Goal: Task Accomplishment & Management: Manage account settings

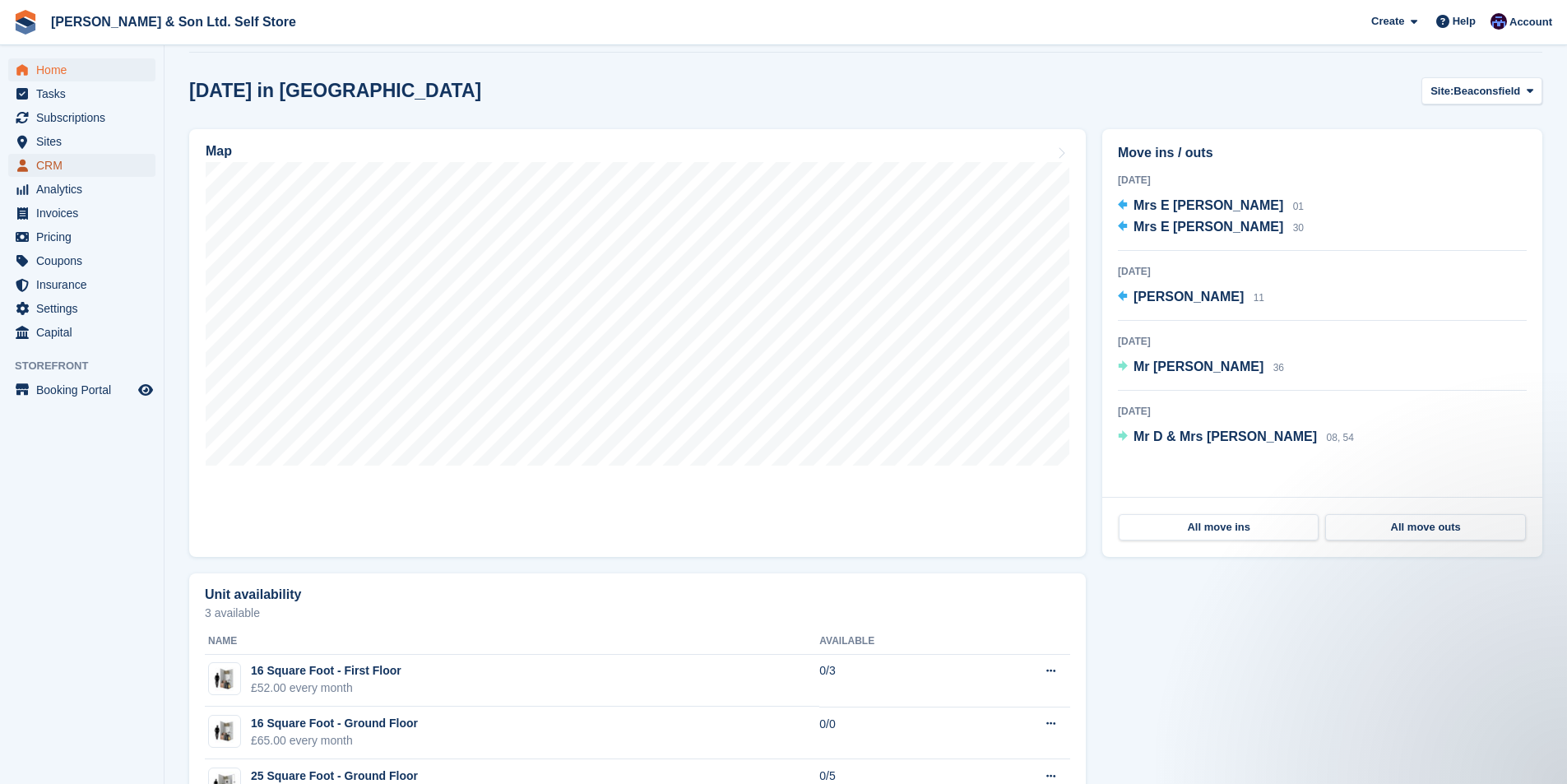
click at [61, 157] on span "CRM" at bounding box center [85, 165] width 99 height 23
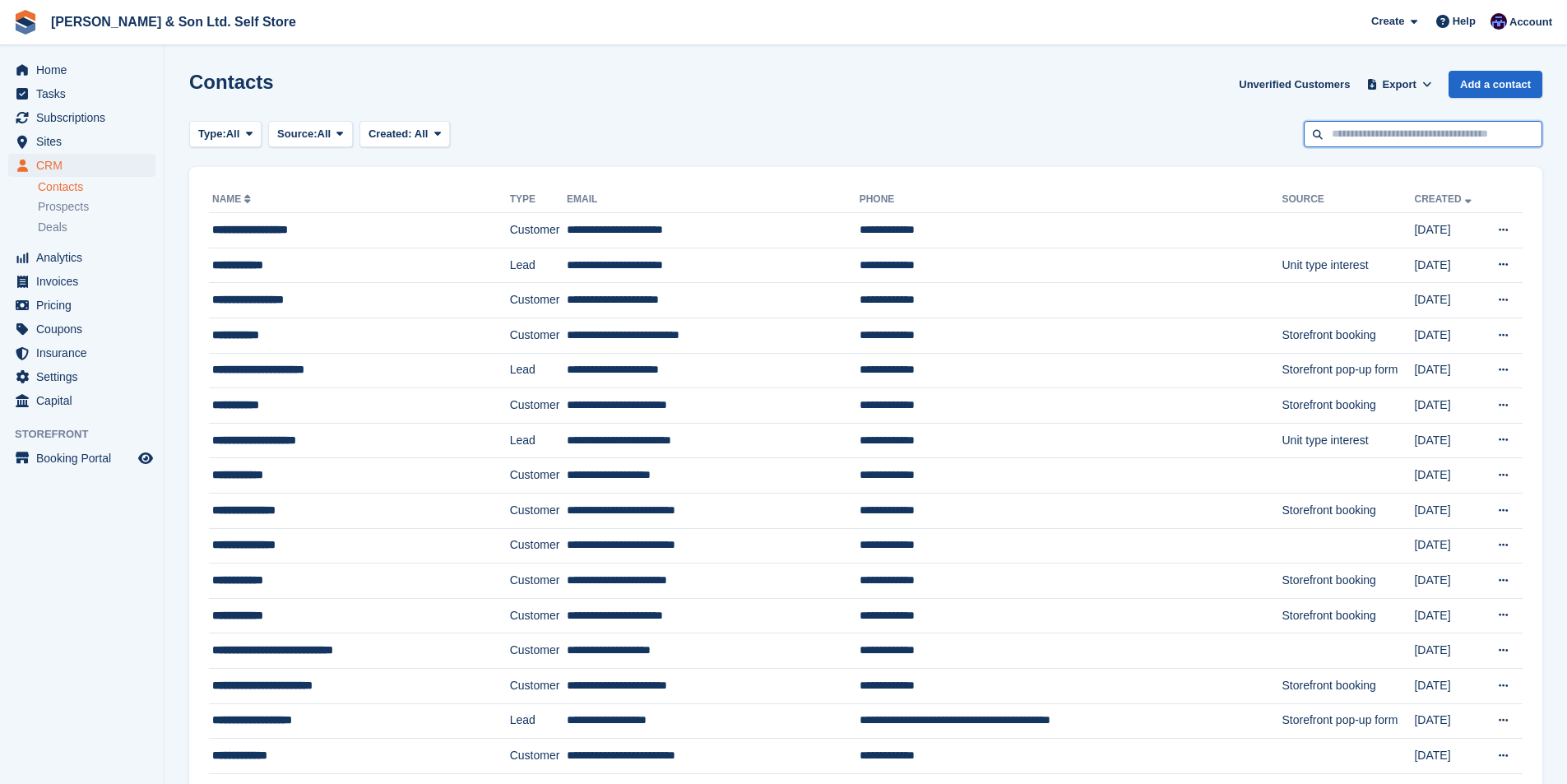
click at [1388, 141] on input "text" at bounding box center [1423, 134] width 239 height 27
type input "*****"
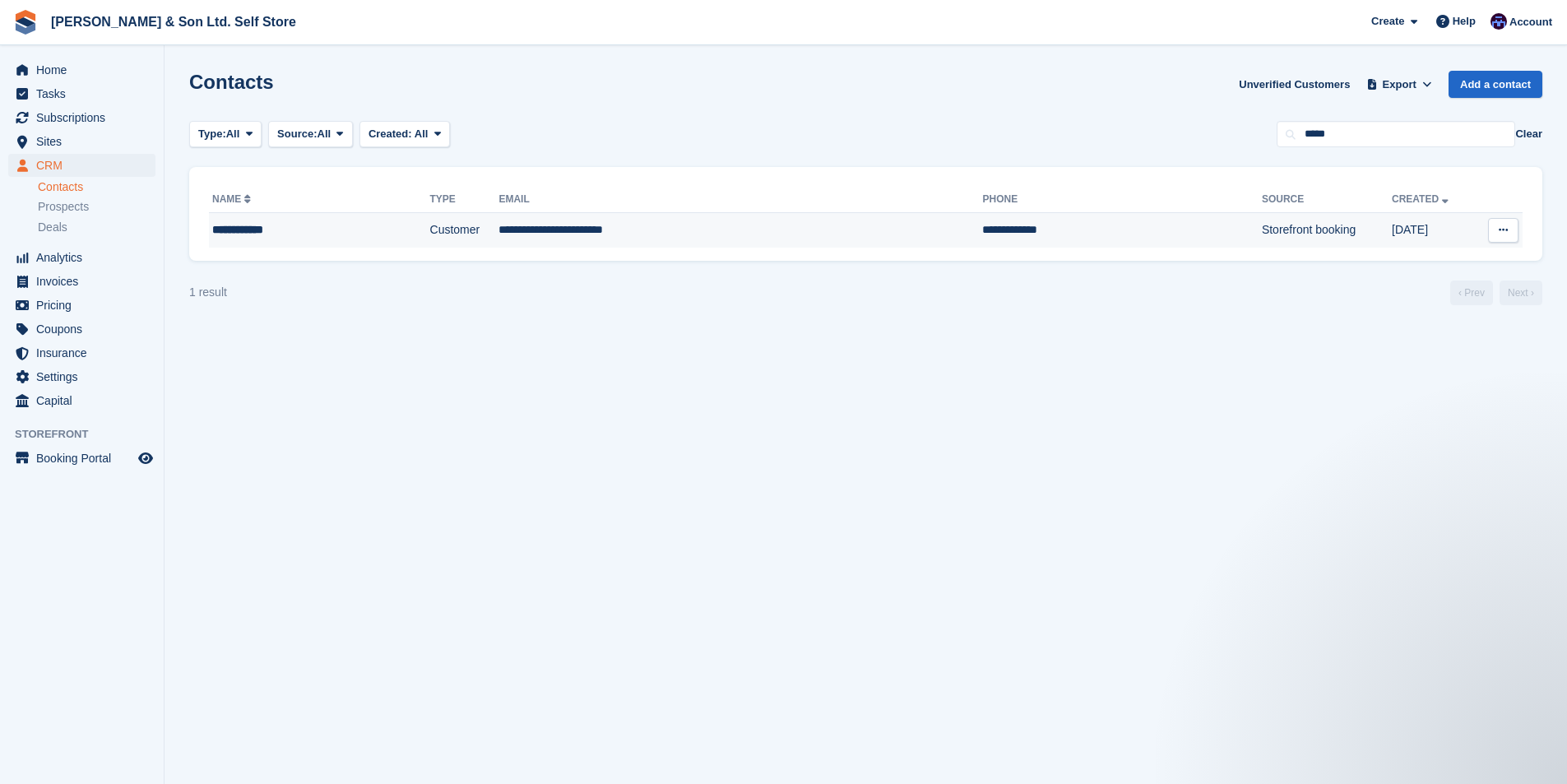
click at [293, 223] on div "**********" at bounding box center [290, 230] width 156 height 18
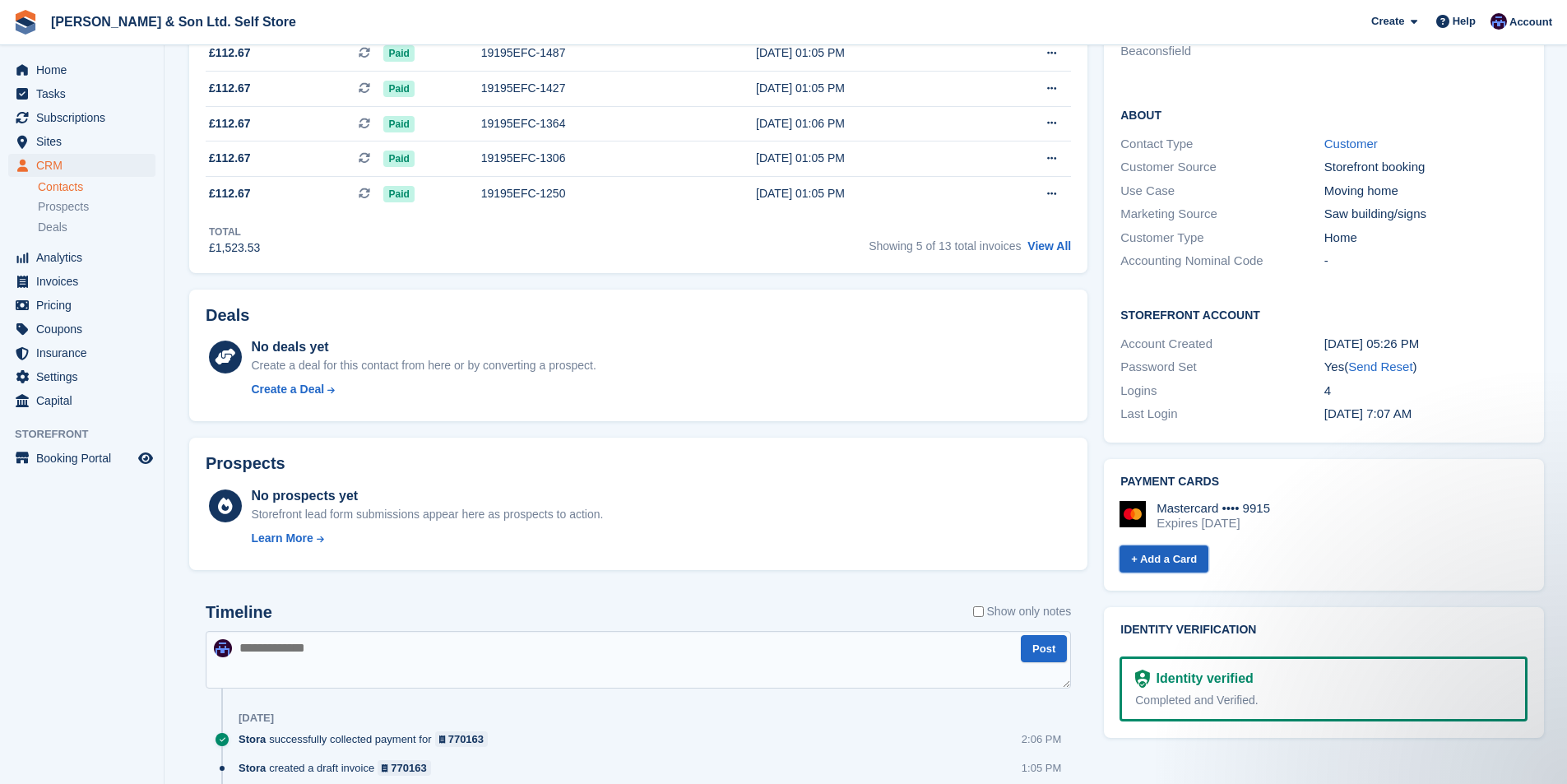
click at [1156, 545] on link "+ Add a Card" at bounding box center [1164, 558] width 89 height 27
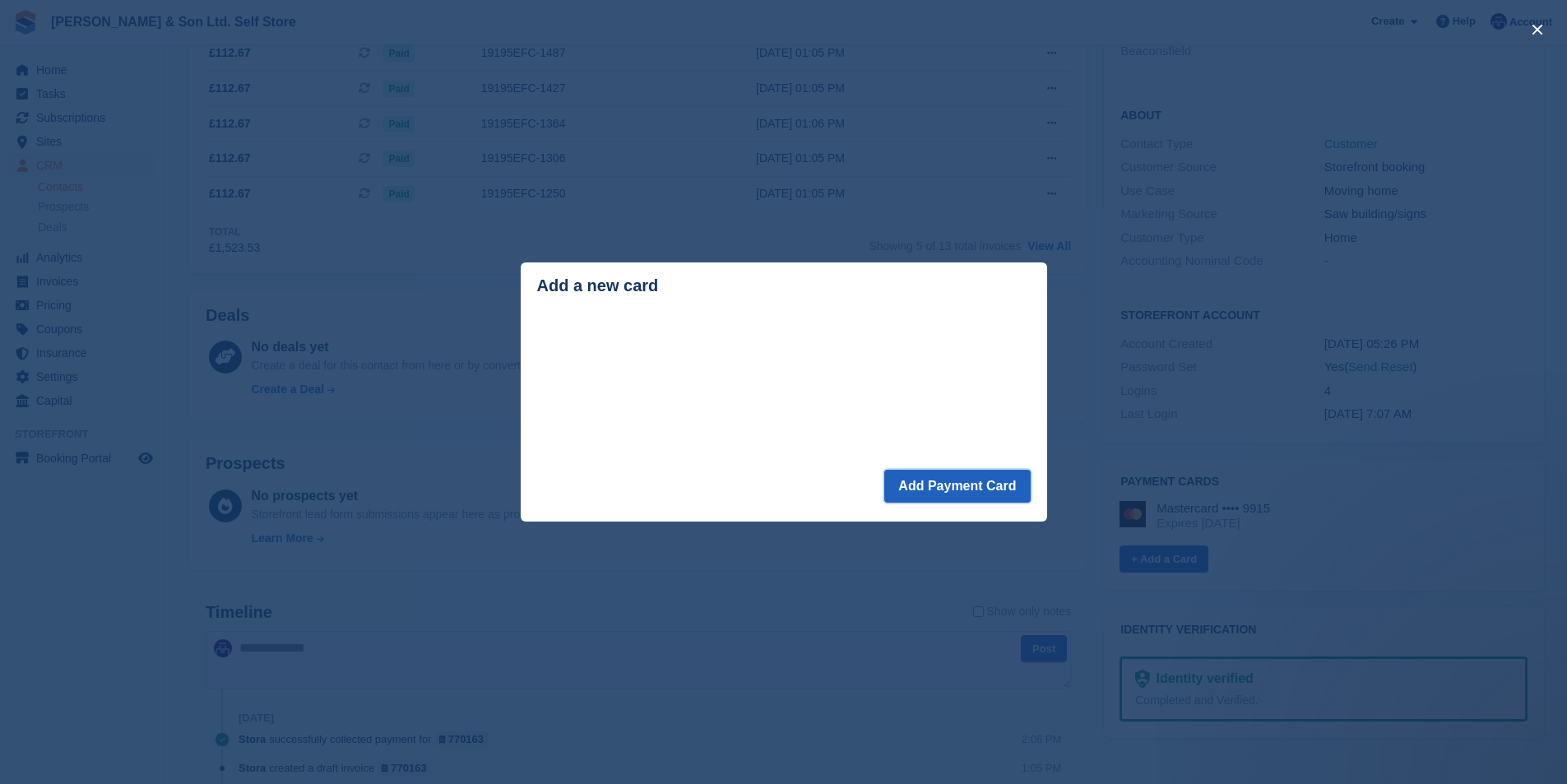
click at [972, 483] on button "Add Payment Card" at bounding box center [957, 486] width 146 height 33
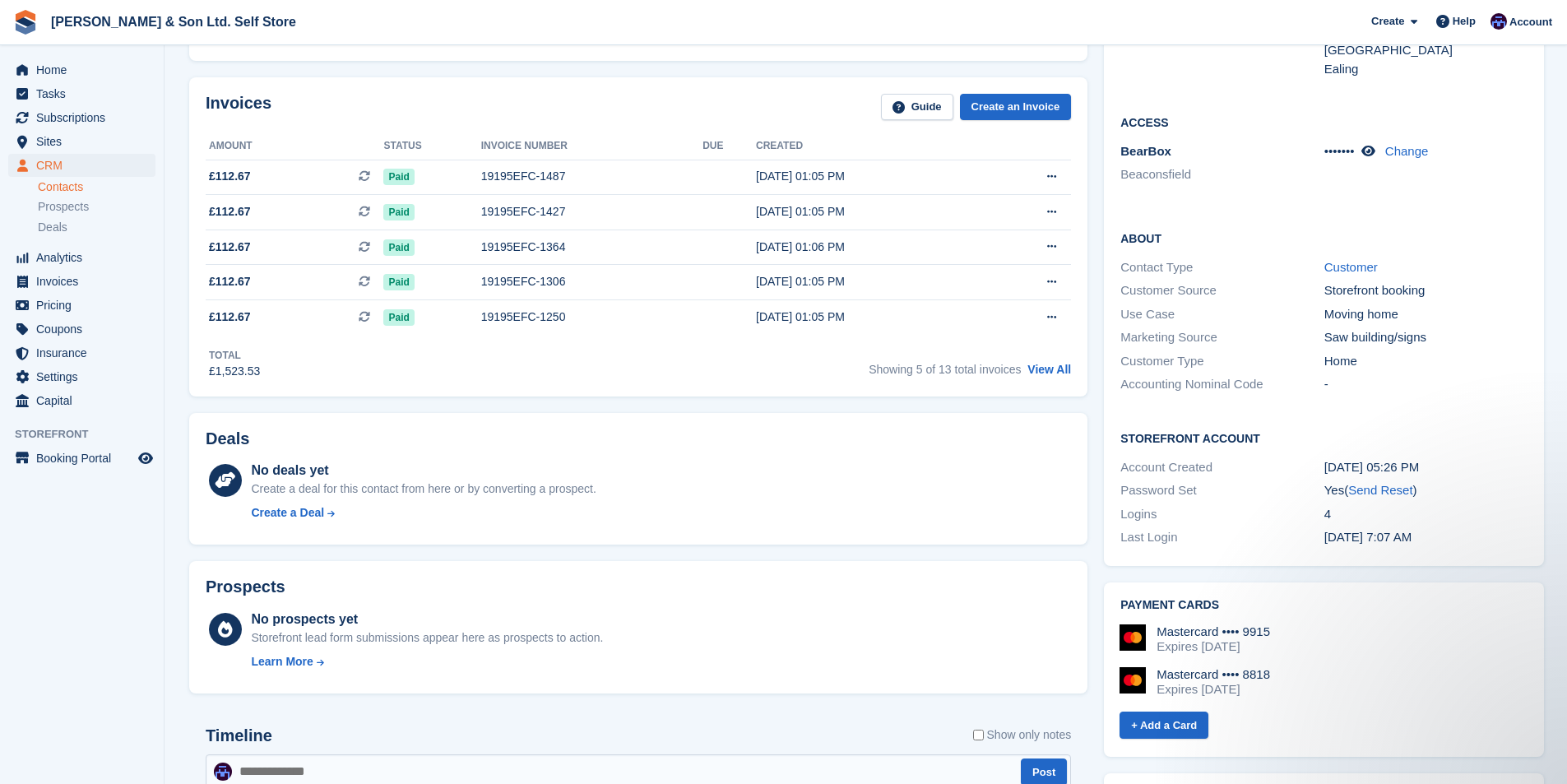
scroll to position [328, 0]
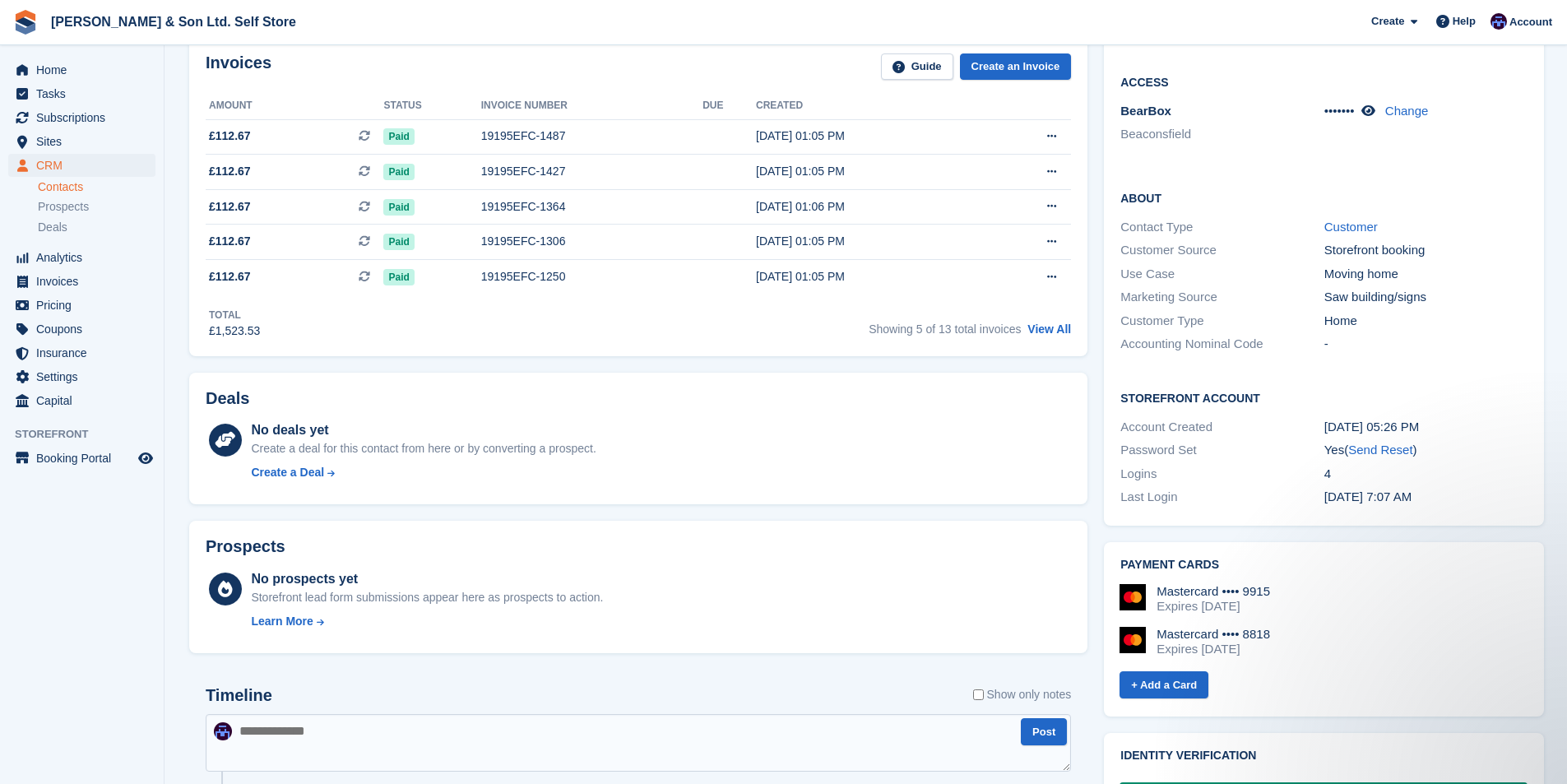
click at [1256, 584] on div "Mastercard •••• 9915" at bounding box center [1213, 591] width 114 height 15
click at [1192, 599] on div "Expires September 2027" at bounding box center [1213, 606] width 114 height 15
click at [1264, 626] on div "Mastercard •••• 8818" at bounding box center [1213, 634] width 114 height 15
click at [1257, 641] on div "Expires November 2025" at bounding box center [1213, 648] width 114 height 15
click at [1247, 641] on div "Expires November 2025" at bounding box center [1213, 648] width 114 height 15
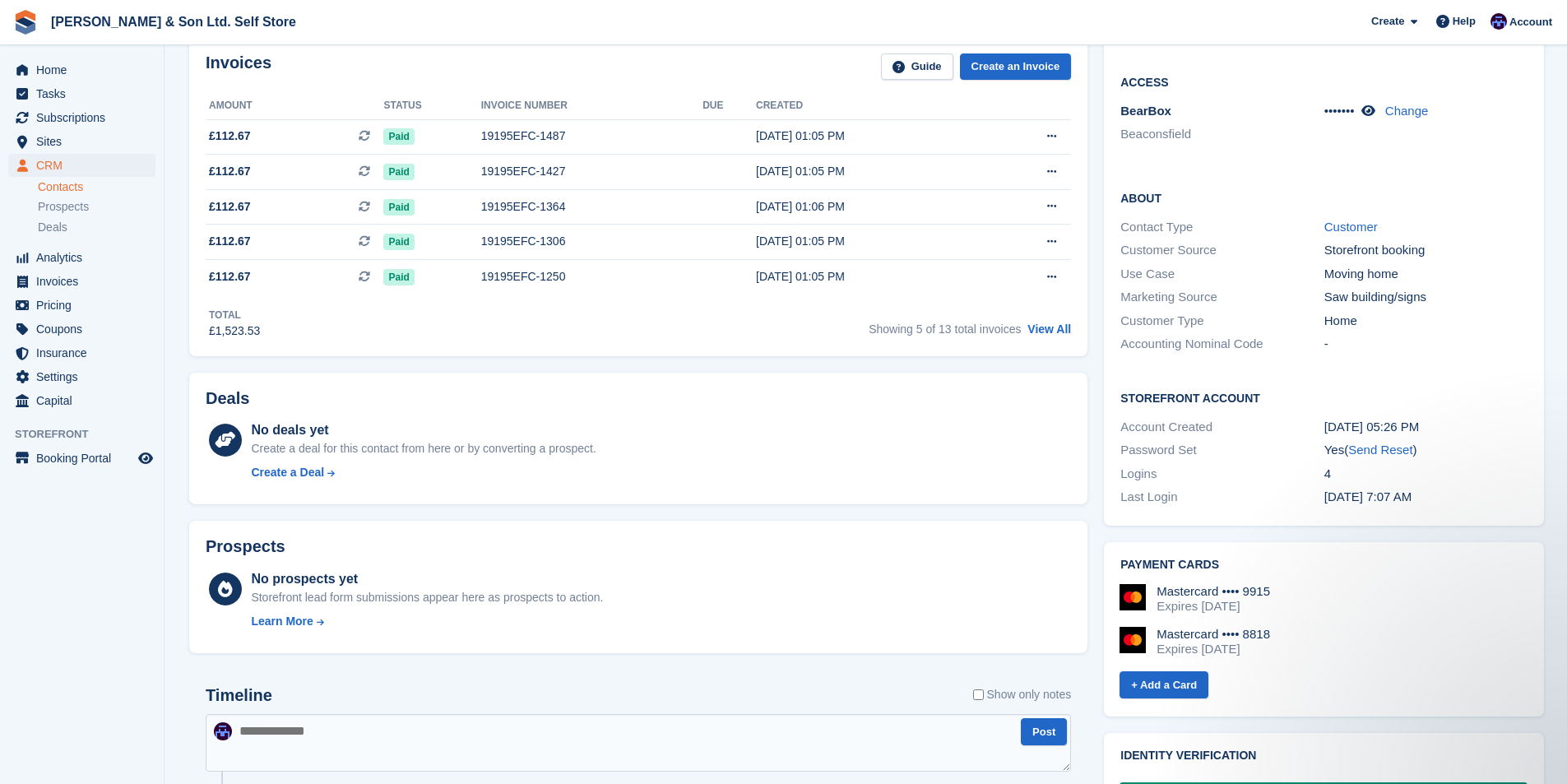
click at [1252, 584] on div "Mastercard •••• 9915" at bounding box center [1213, 591] width 114 height 15
click at [1247, 626] on div "Mastercard •••• 8818" at bounding box center [1213, 634] width 114 height 15
drag, startPoint x: 1277, startPoint y: 616, endPoint x: 1154, endPoint y: 616, distance: 123.0
click at [1154, 626] on div "Mastercard •••• 8818 Expires November 2025" at bounding box center [1194, 641] width 150 height 30
copy div "Mastercard •••• 8818"
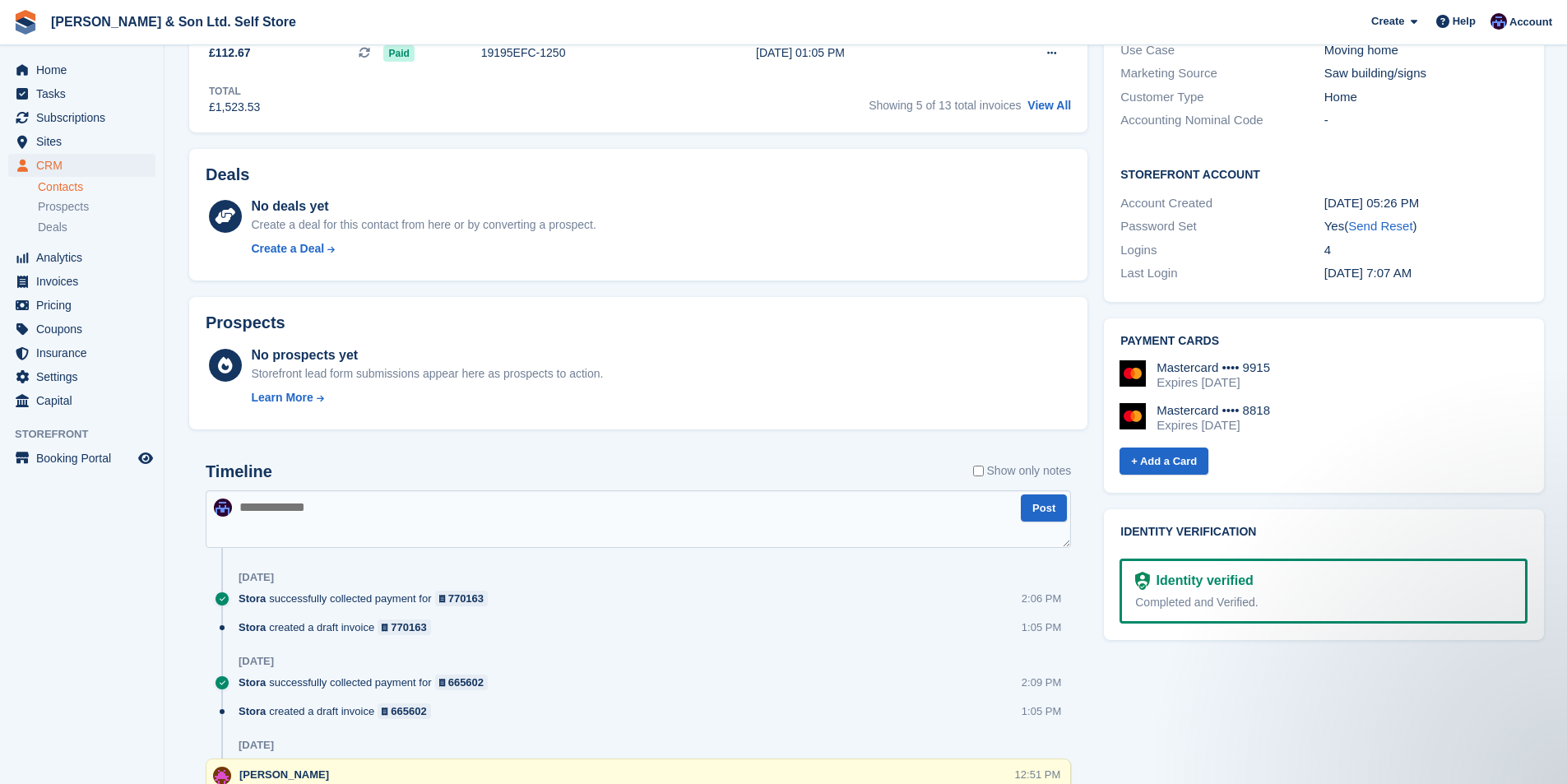
scroll to position [575, 0]
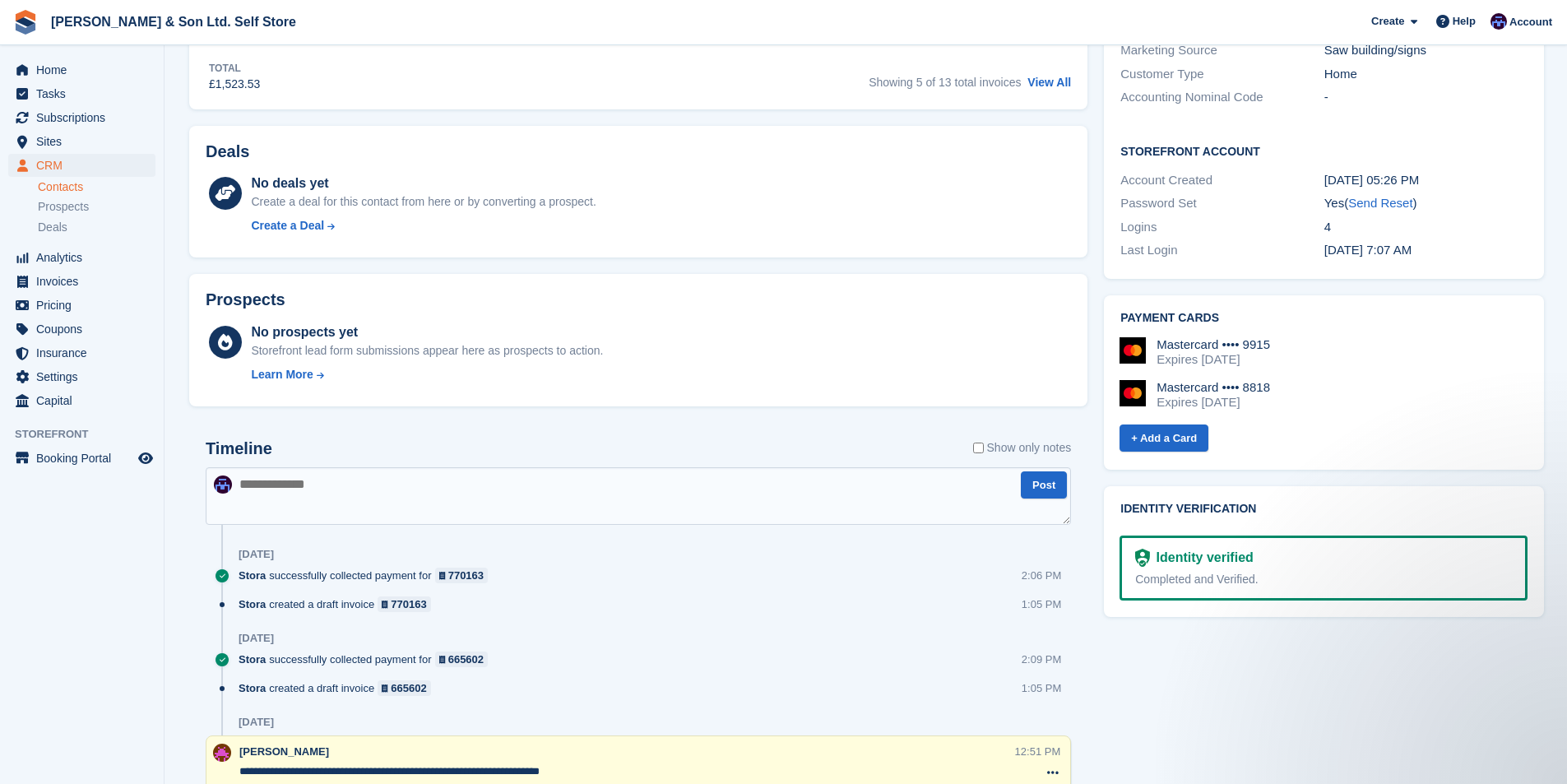
click at [288, 492] on textarea at bounding box center [639, 495] width 866 height 57
paste textarea "**********"
type textarea "**********"
click at [1038, 483] on button "Post" at bounding box center [1044, 484] width 46 height 27
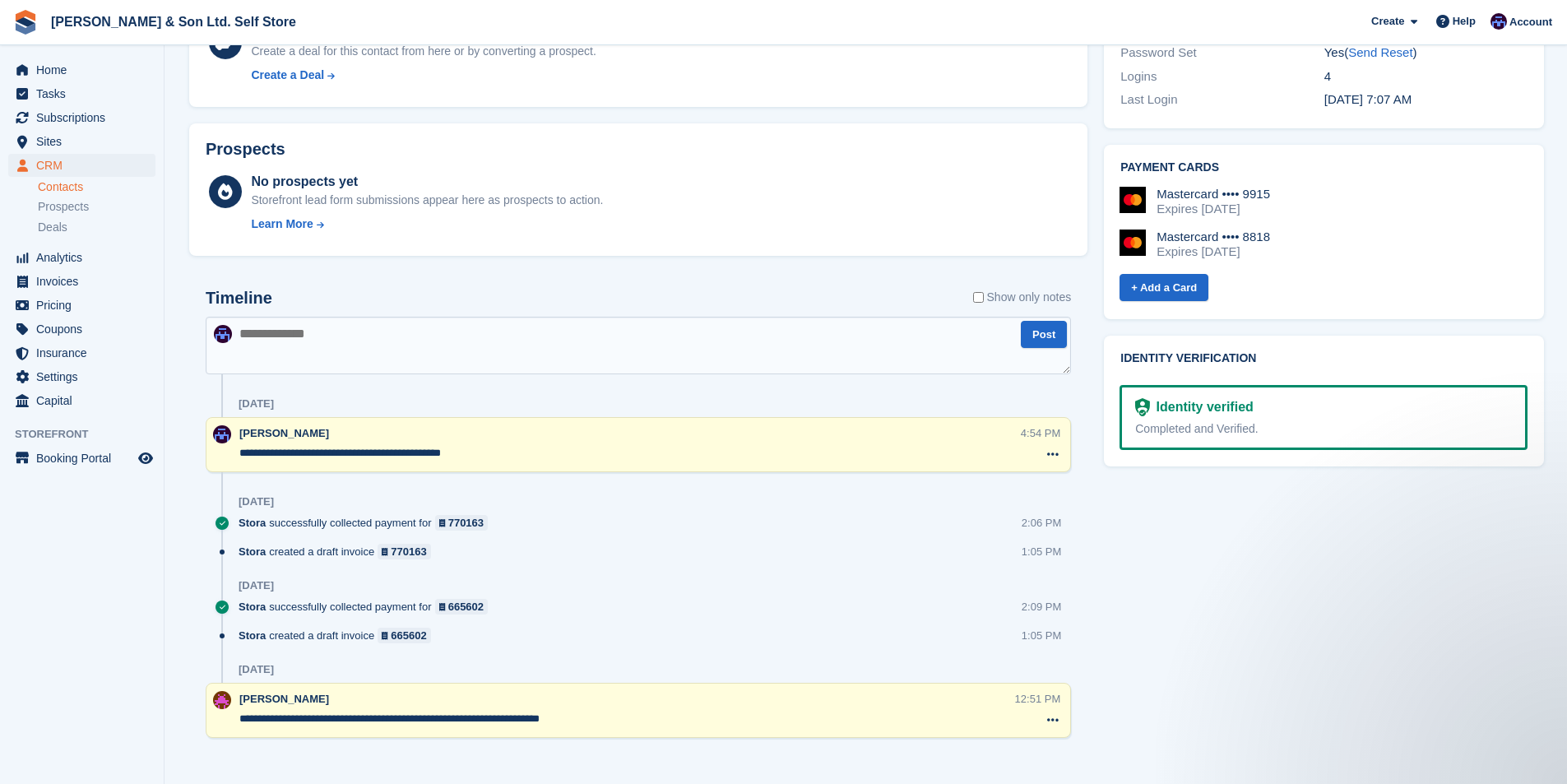
scroll to position [739, 0]
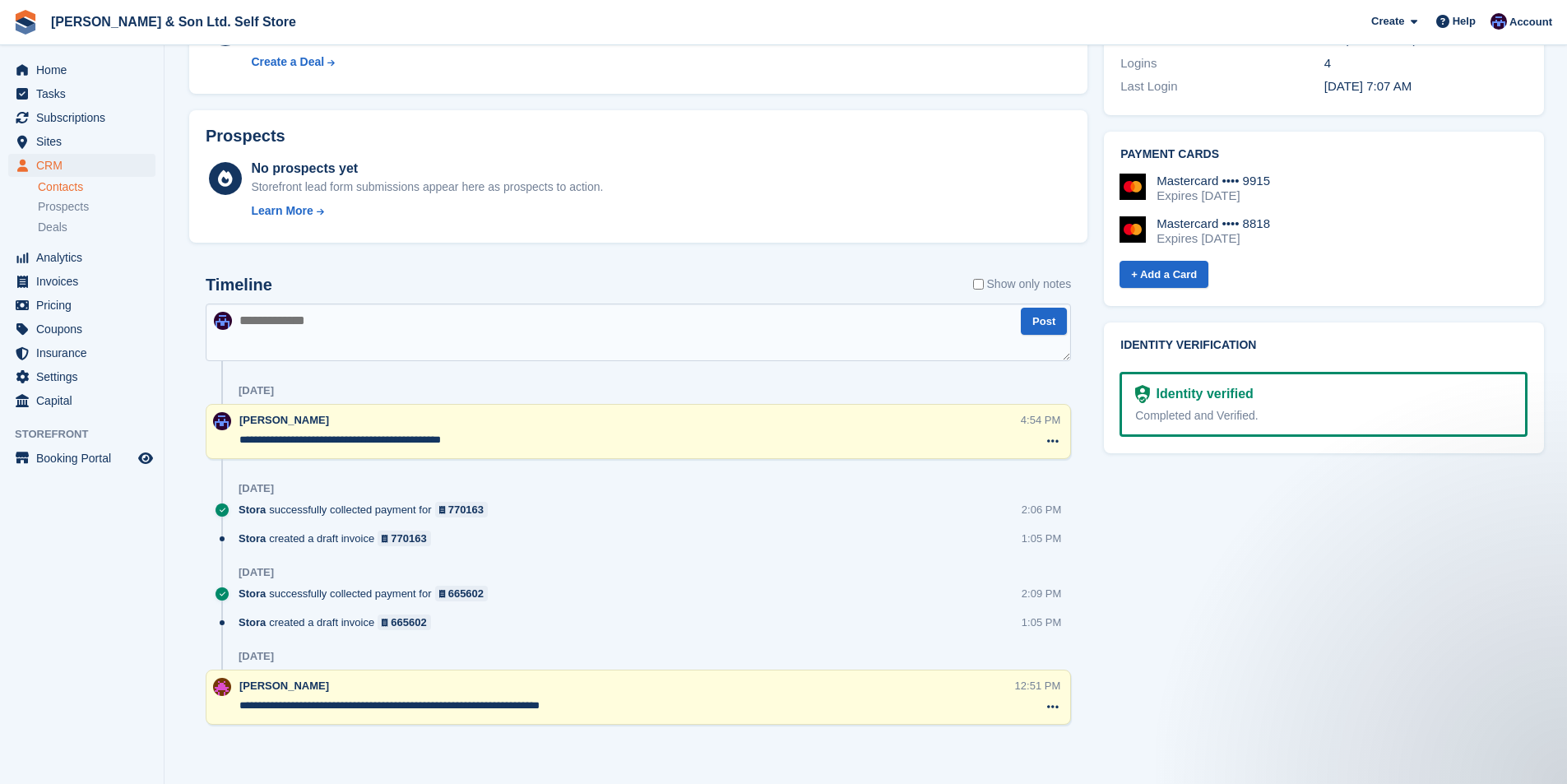
drag, startPoint x: 1391, startPoint y: 633, endPoint x: 1279, endPoint y: 7, distance: 635.9
click at [1384, 591] on div "Tasks 0 Add No tasks related to Claire Jones Contact Details Email clairejames6…" at bounding box center [1323, 71] width 457 height 1394
